Goal: Find contact information: Find contact information

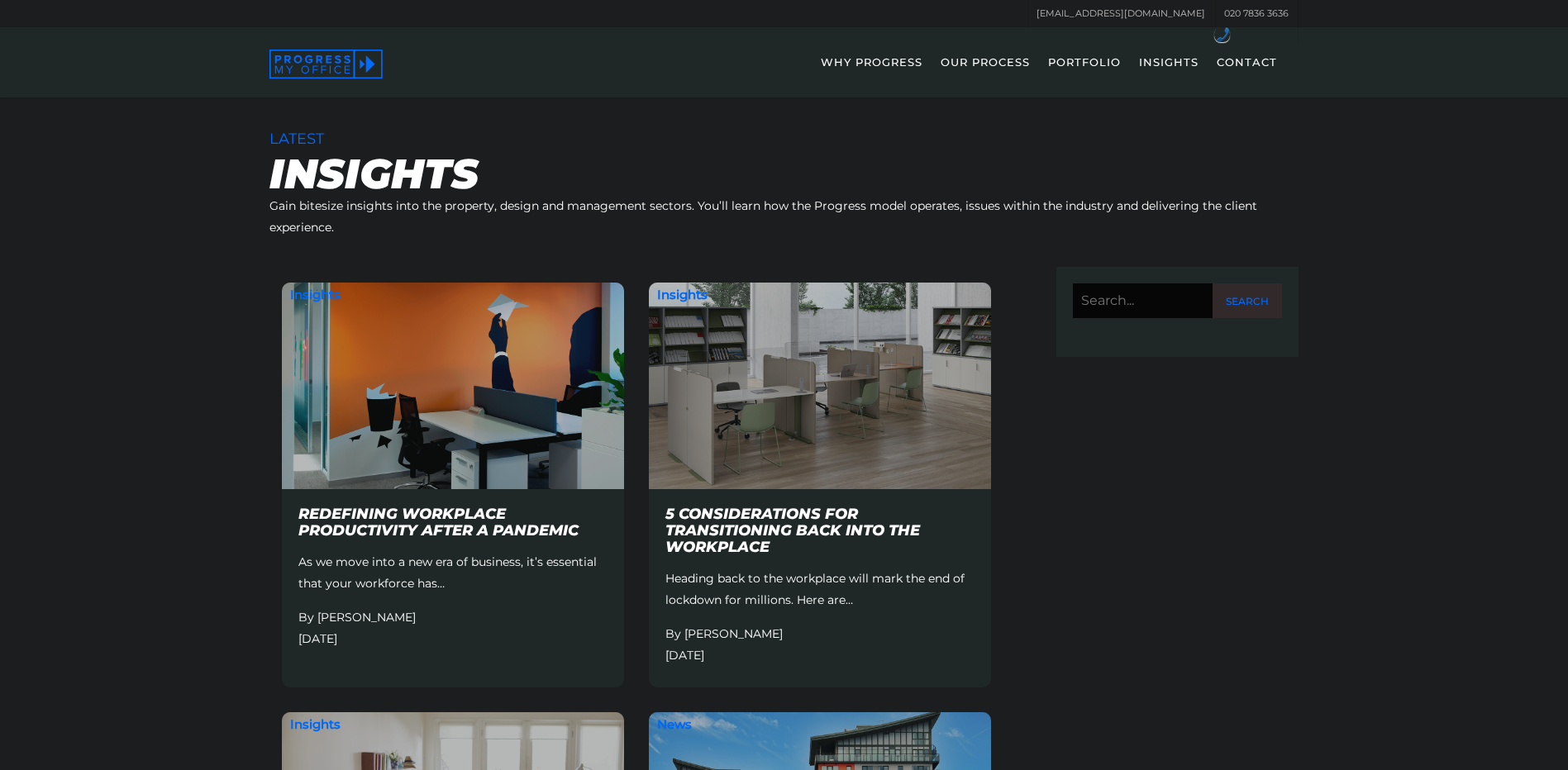
click at [1230, 57] on link "CONTACT" at bounding box center [1247, 73] width 77 height 48
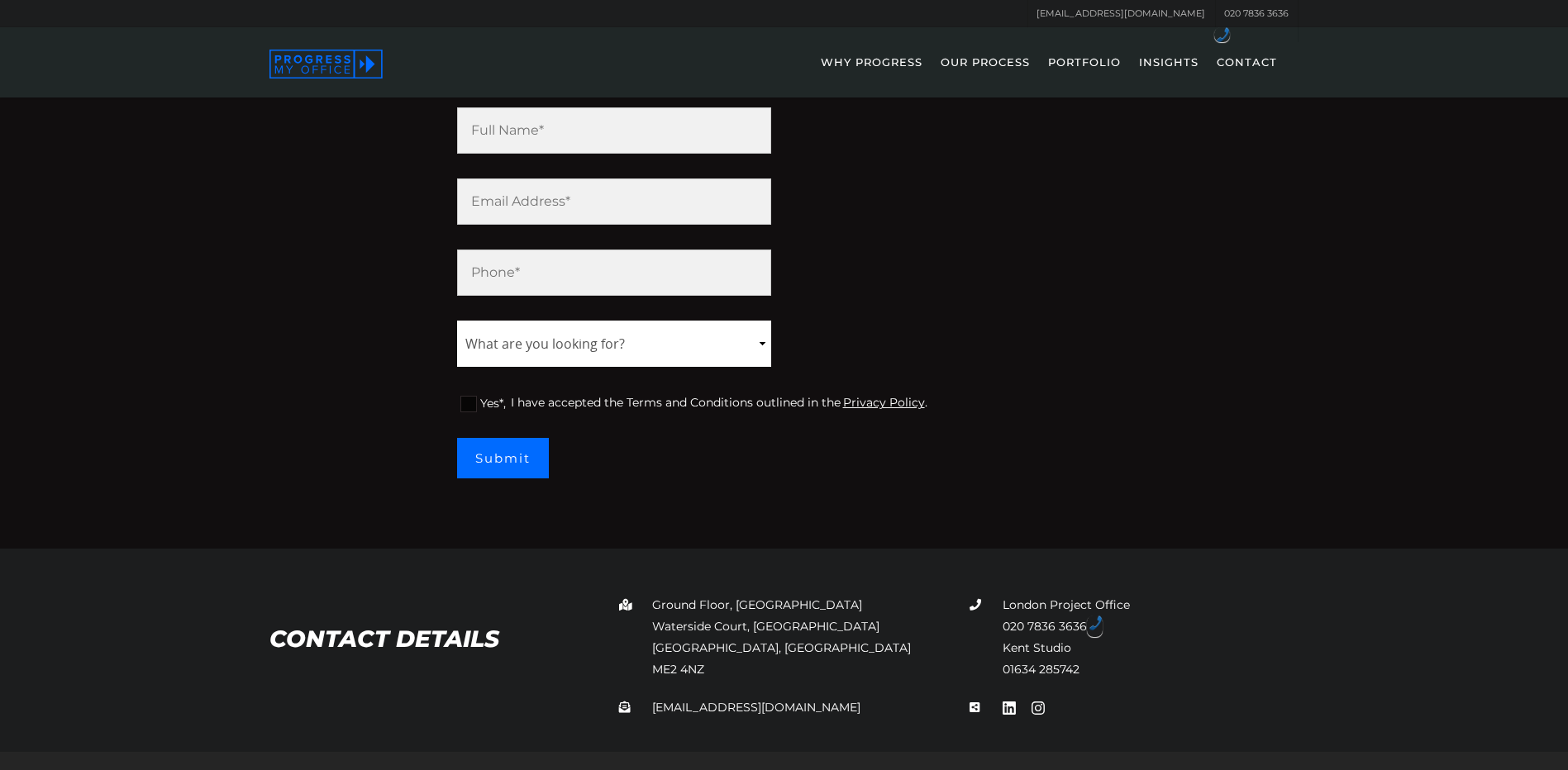
scroll to position [600, 0]
